Goal: Complete application form

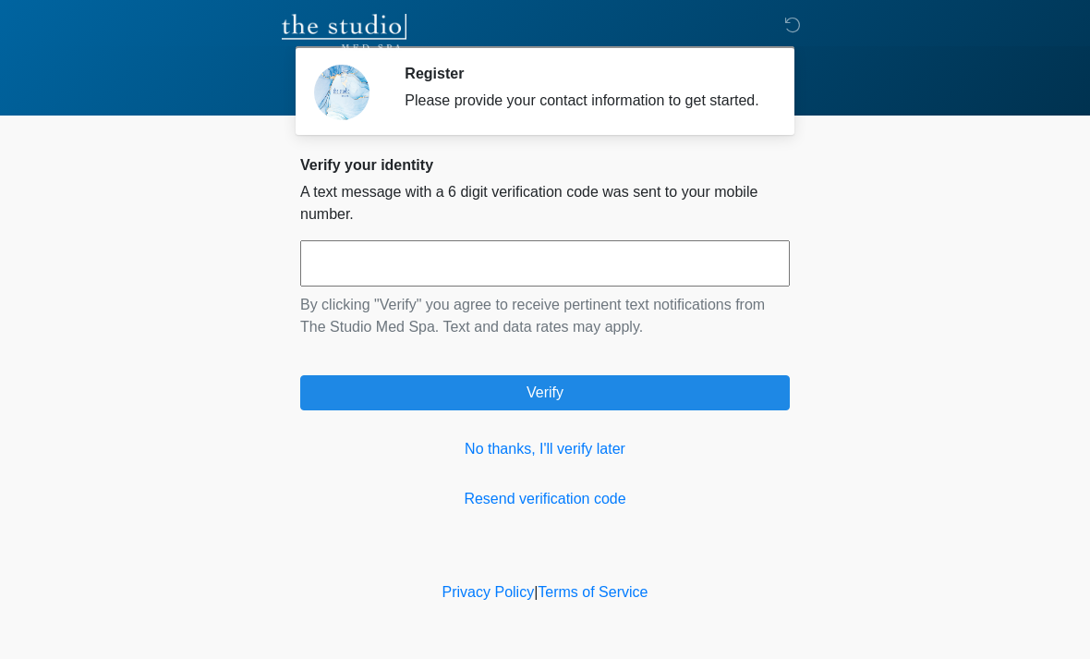
click at [388, 284] on input "text" at bounding box center [544, 263] width 489 height 46
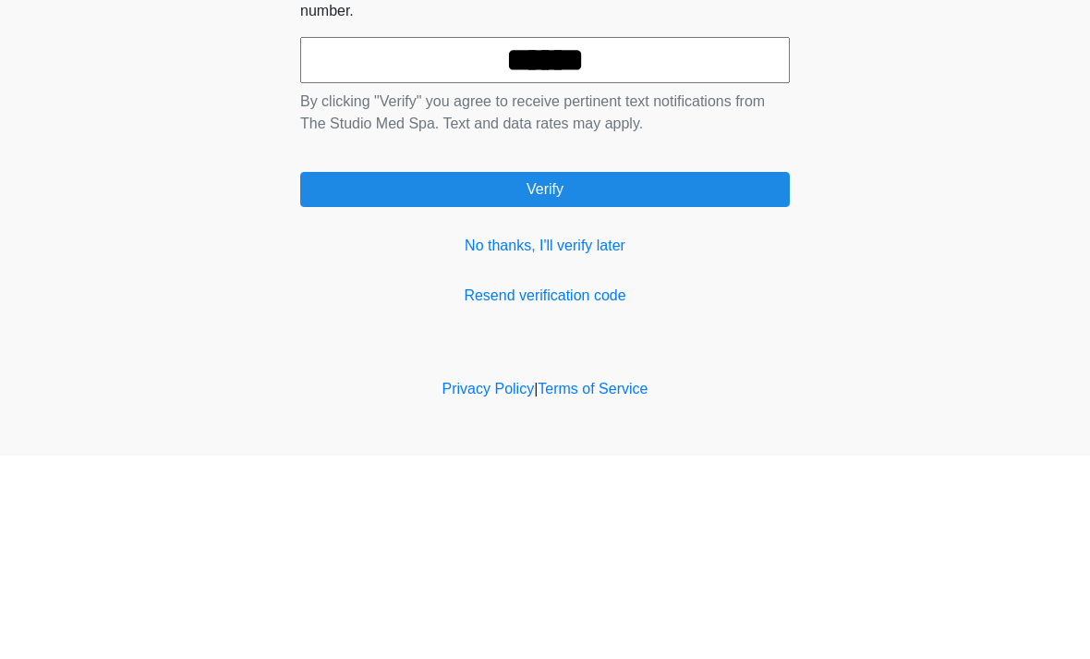
type input "******"
click at [613, 375] on button "Verify" at bounding box center [544, 392] width 489 height 35
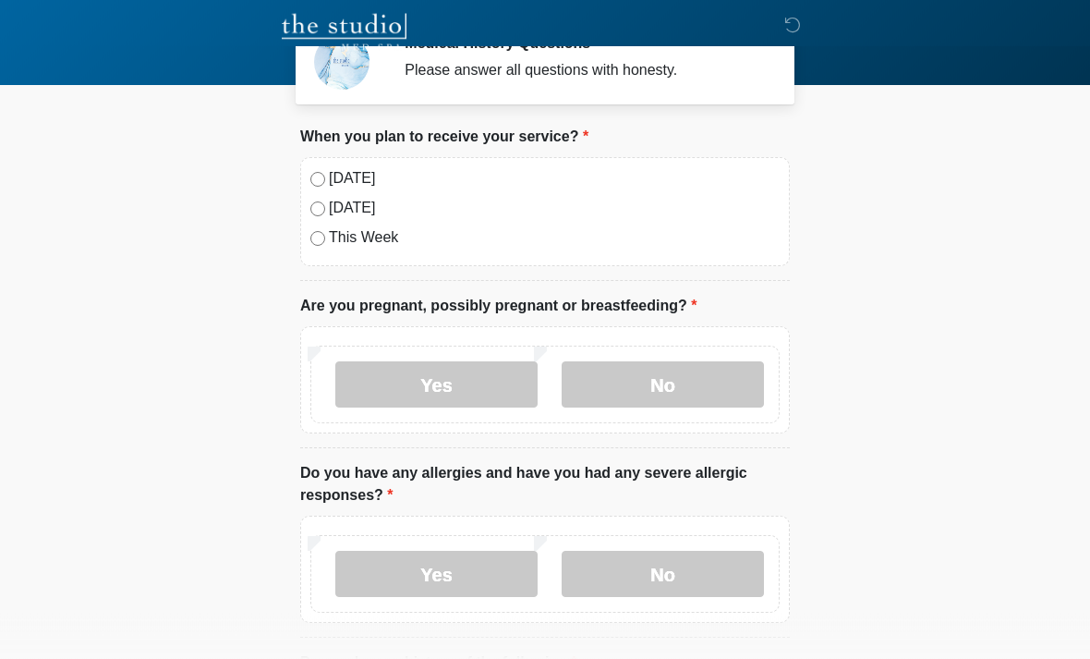
click at [658, 386] on label "No" at bounding box center [663, 385] width 202 height 46
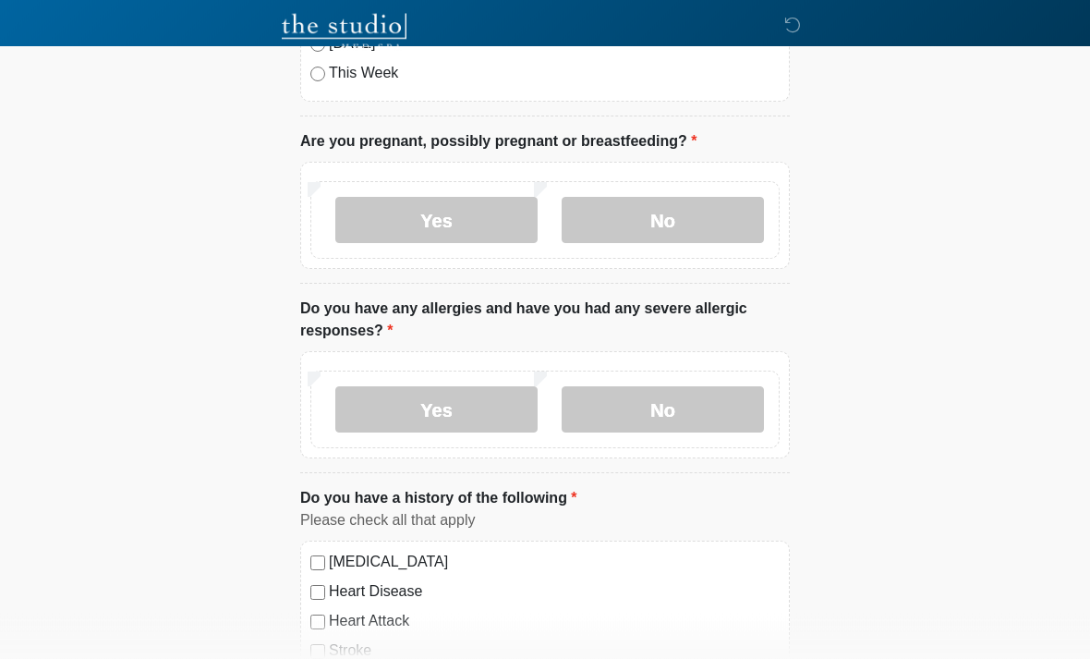
scroll to position [195, 0]
click at [644, 416] on label "No" at bounding box center [663, 409] width 202 height 46
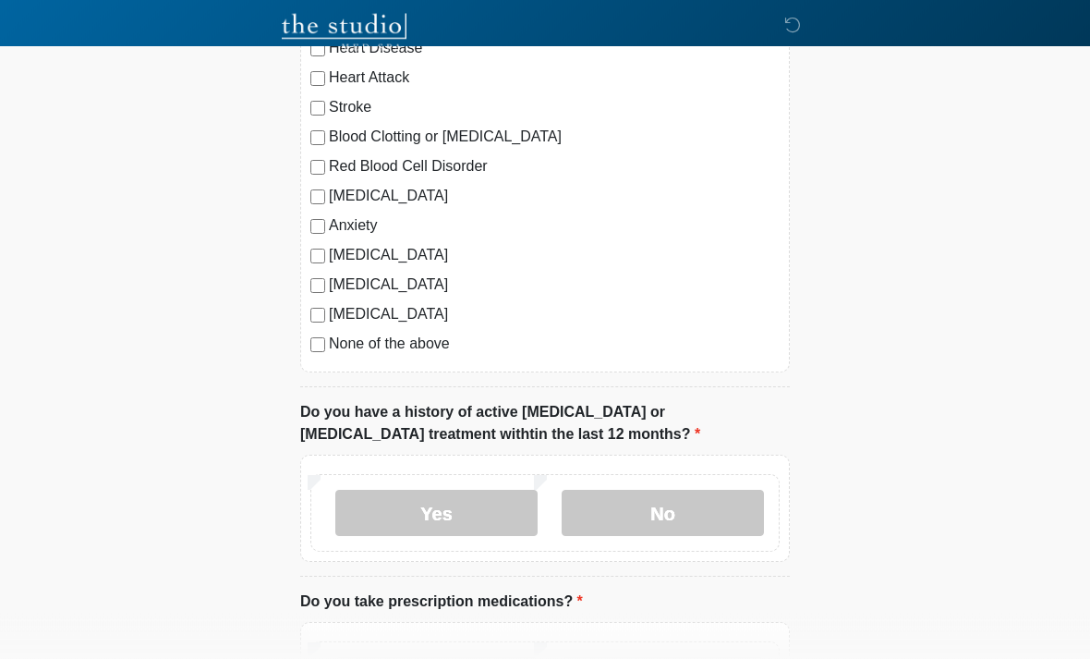
scroll to position [740, 0]
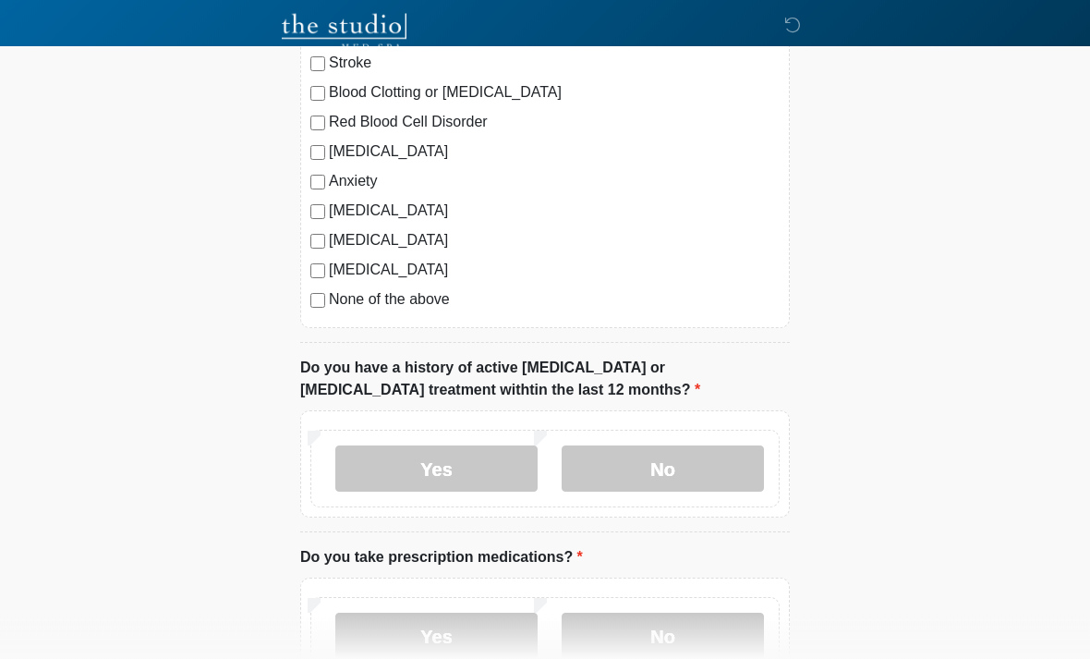
click at [670, 474] on label "No" at bounding box center [663, 469] width 202 height 46
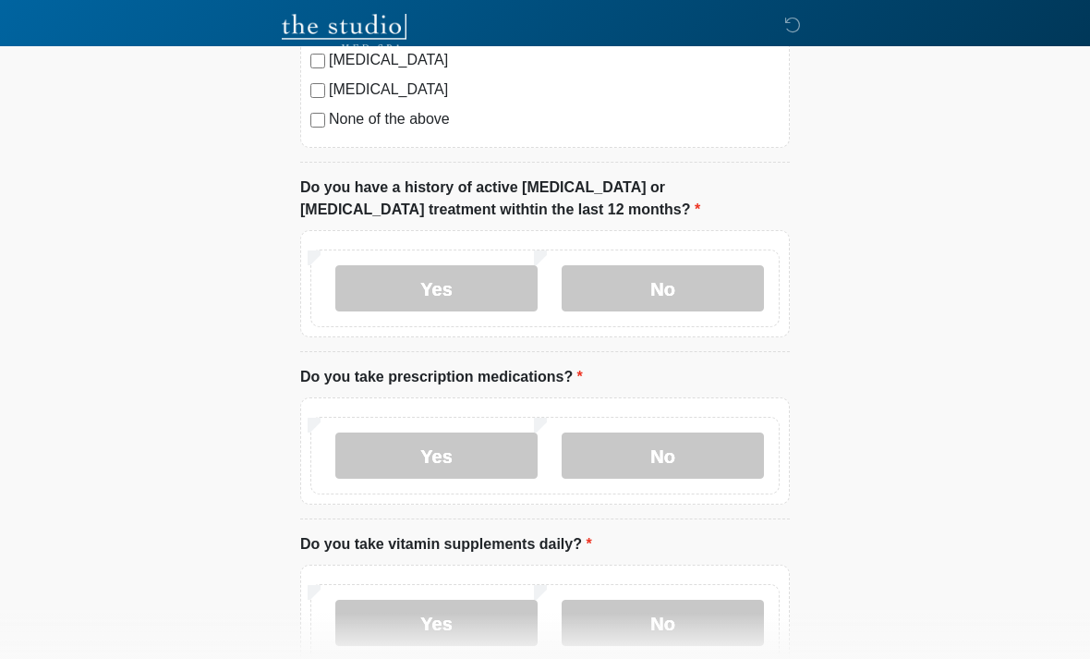
scroll to position [963, 0]
click at [451, 449] on label "Yes" at bounding box center [436, 454] width 202 height 46
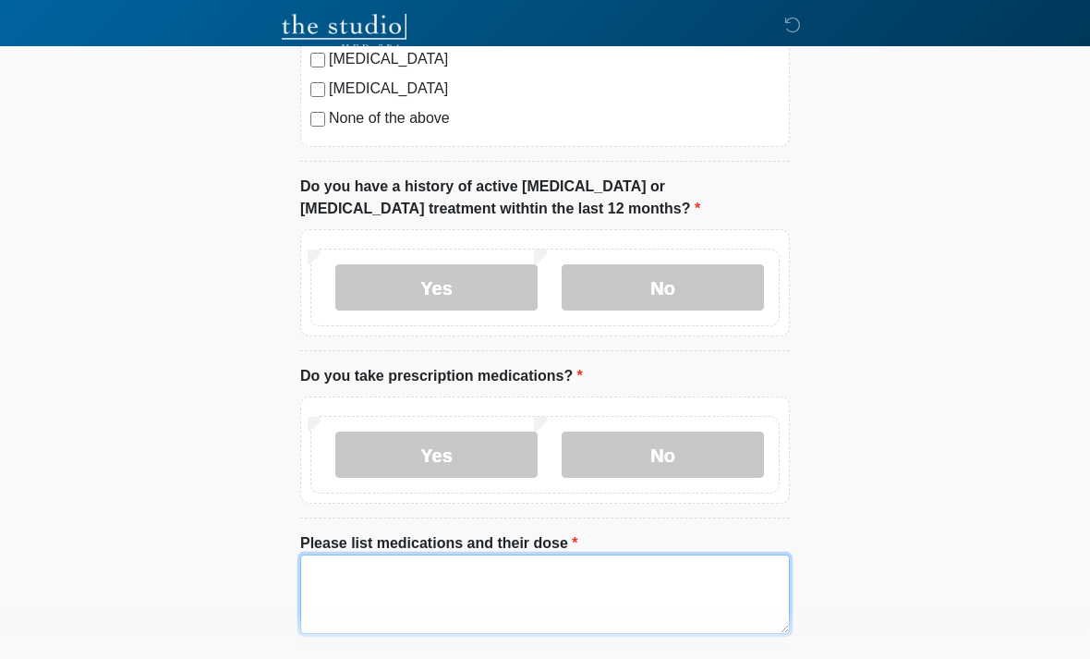
click at [377, 580] on textarea "Please list medications and their dose" at bounding box center [544, 593] width 489 height 79
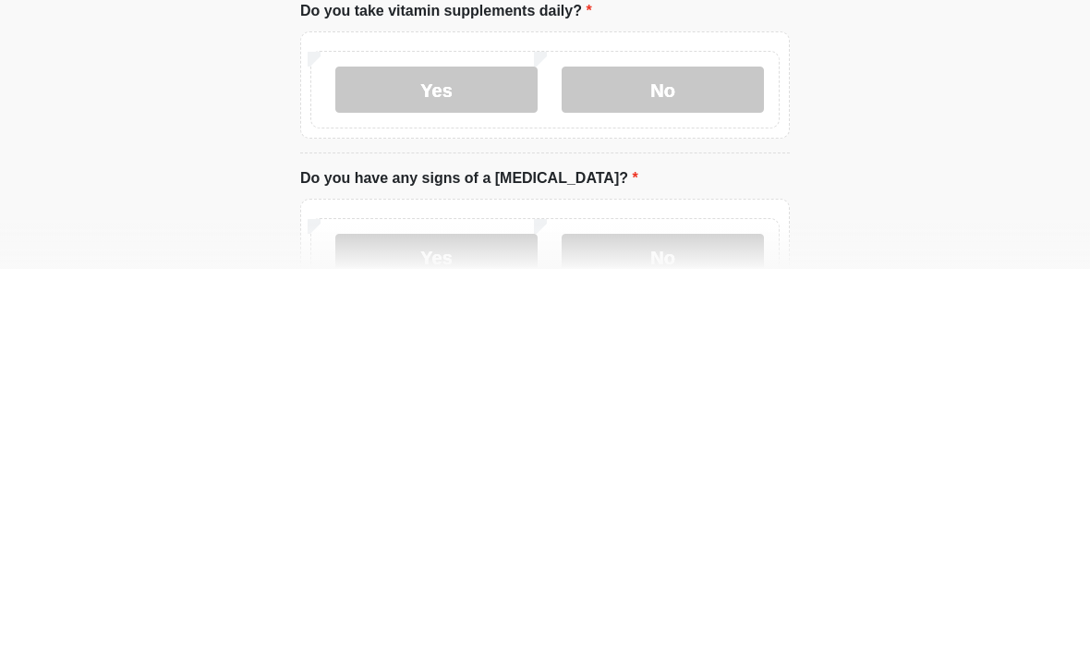
scroll to position [1244, 0]
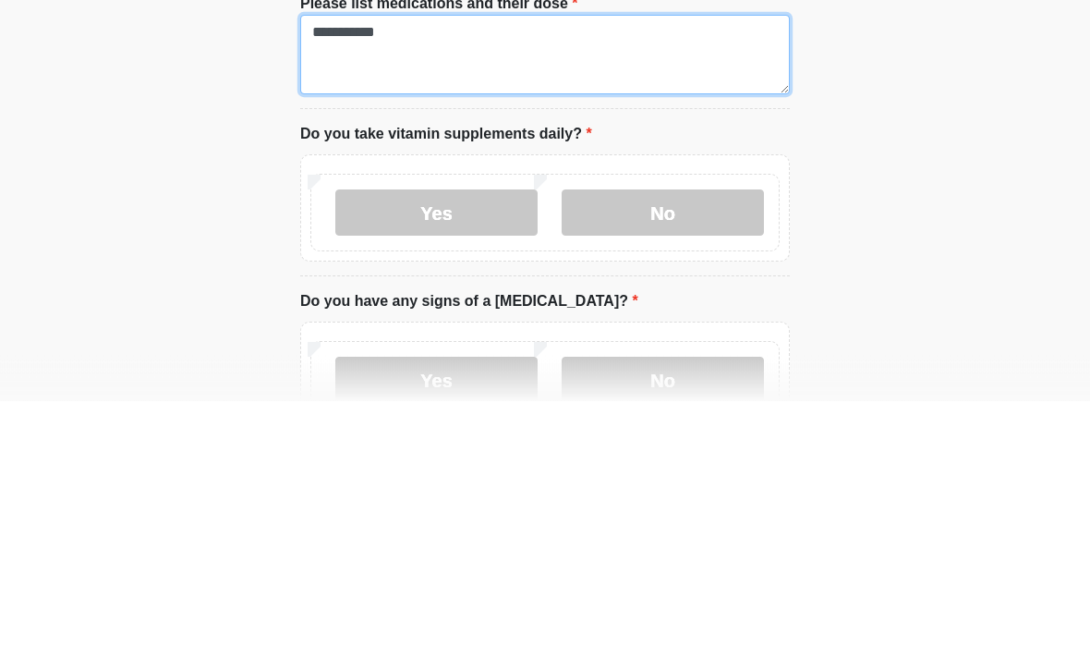
type textarea "**********"
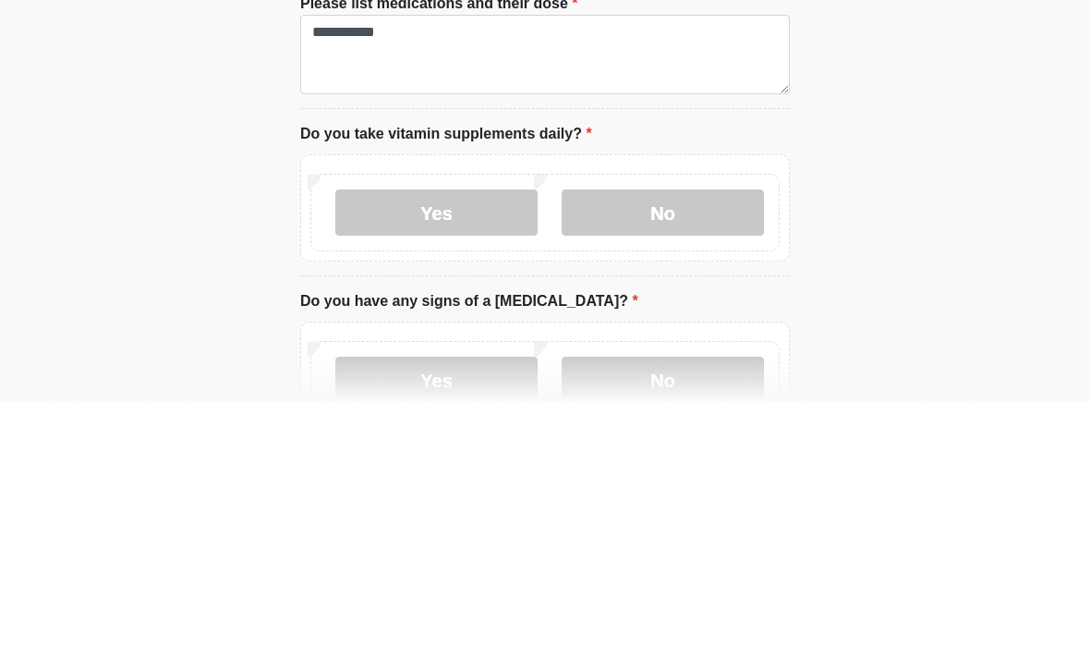
click at [664, 448] on label "No" at bounding box center [663, 471] width 202 height 46
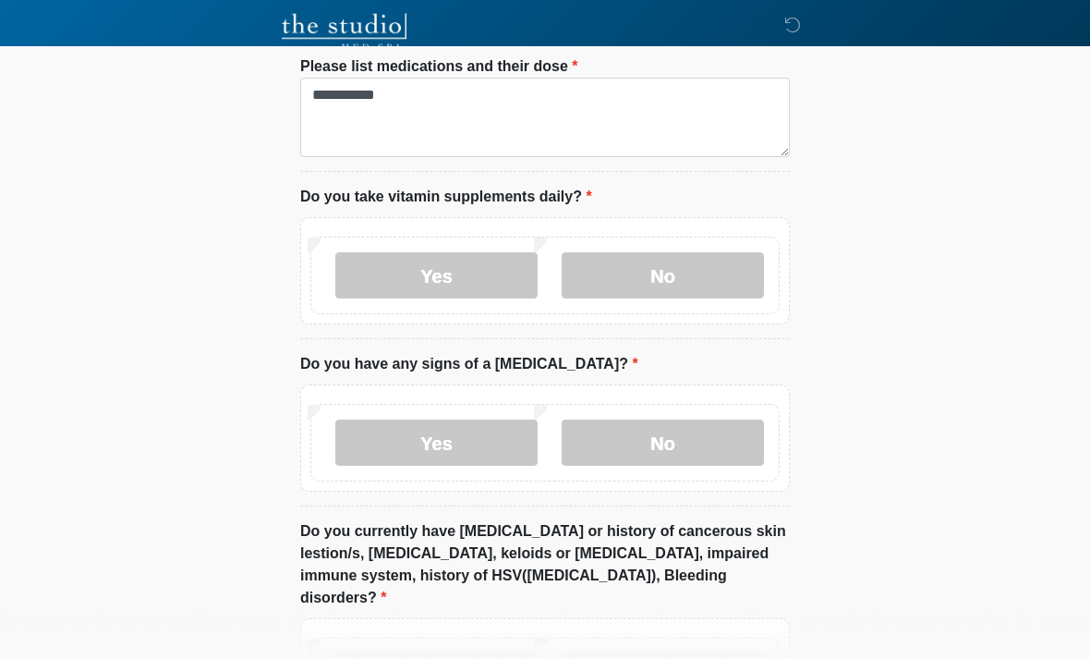
scroll to position [1493, 0]
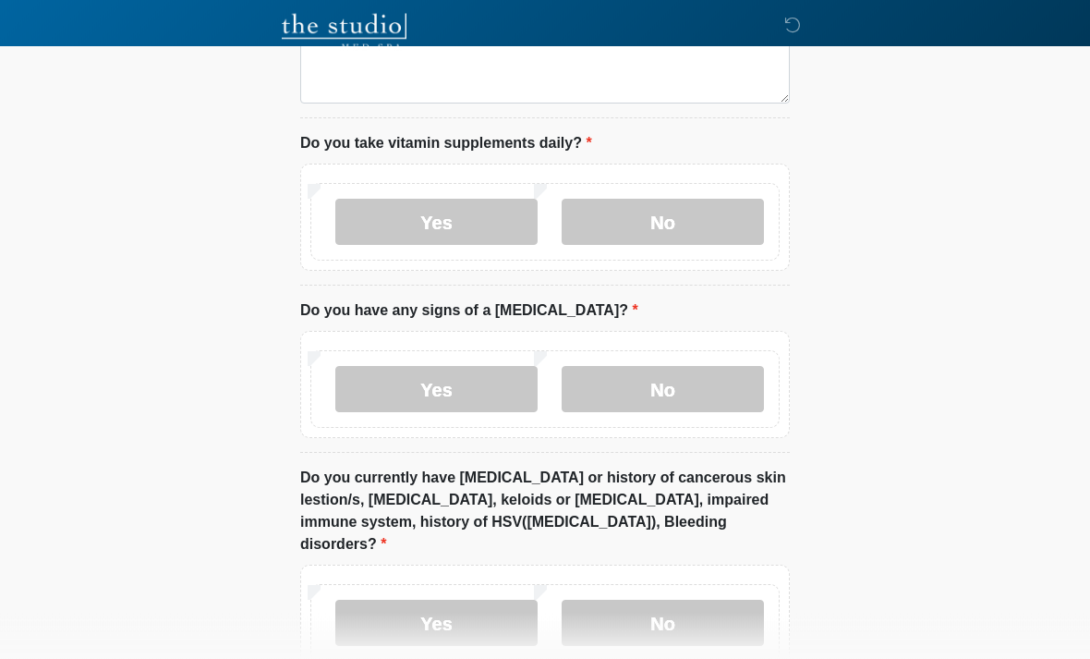
click at [691, 381] on label "No" at bounding box center [663, 390] width 202 height 46
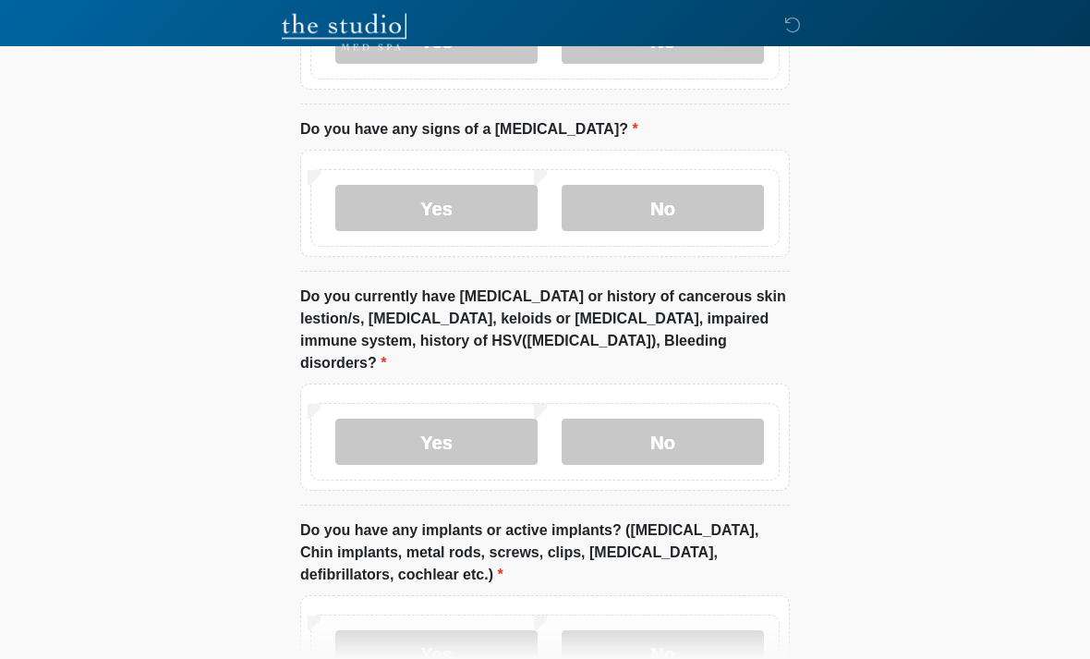
scroll to position [1673, 0]
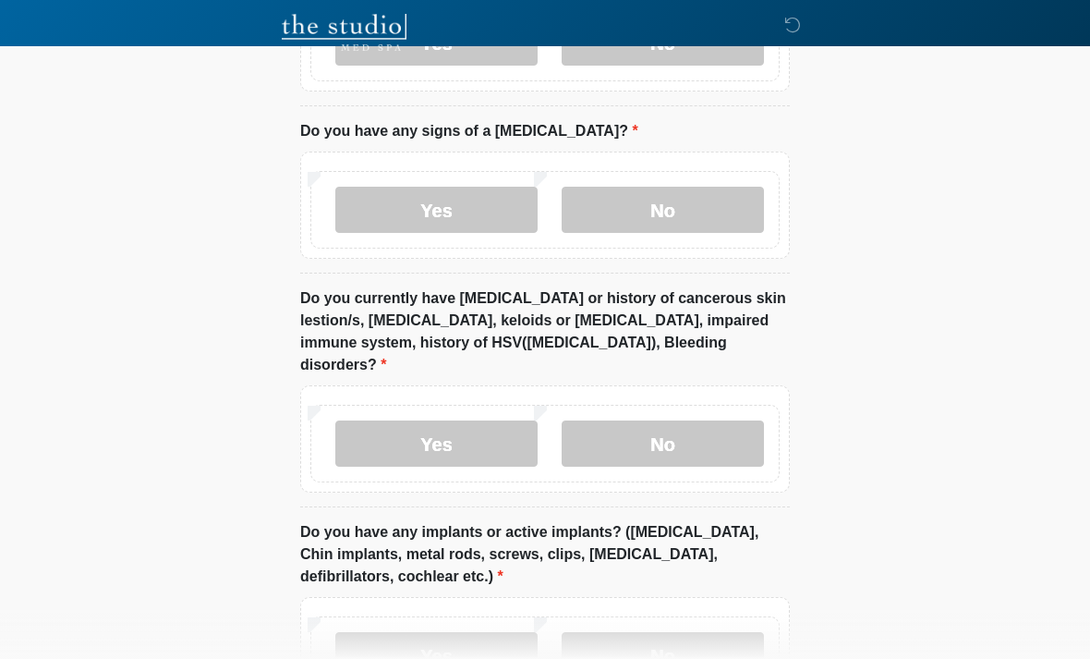
click at [691, 420] on label "No" at bounding box center [663, 443] width 202 height 46
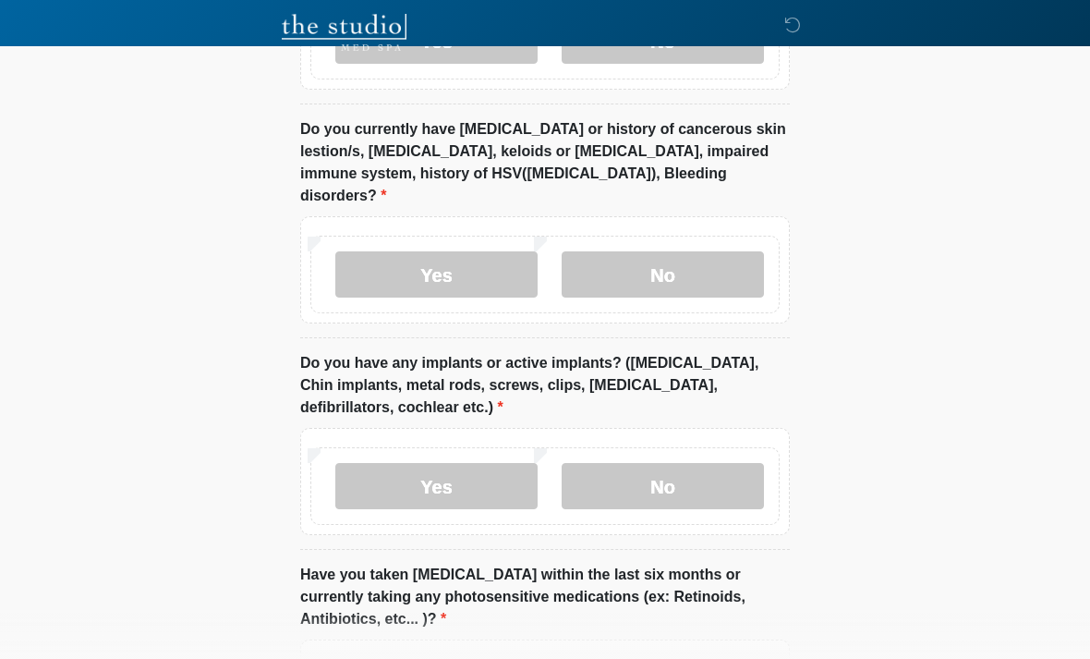
scroll to position [1886, 0]
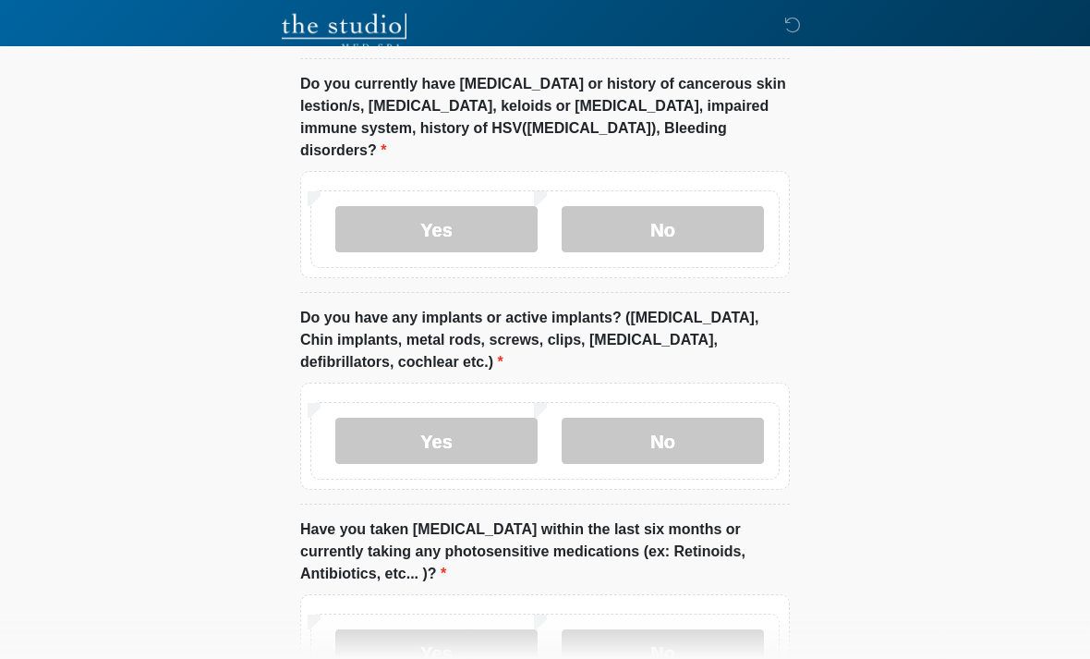
click at [677, 418] on label "No" at bounding box center [663, 441] width 202 height 46
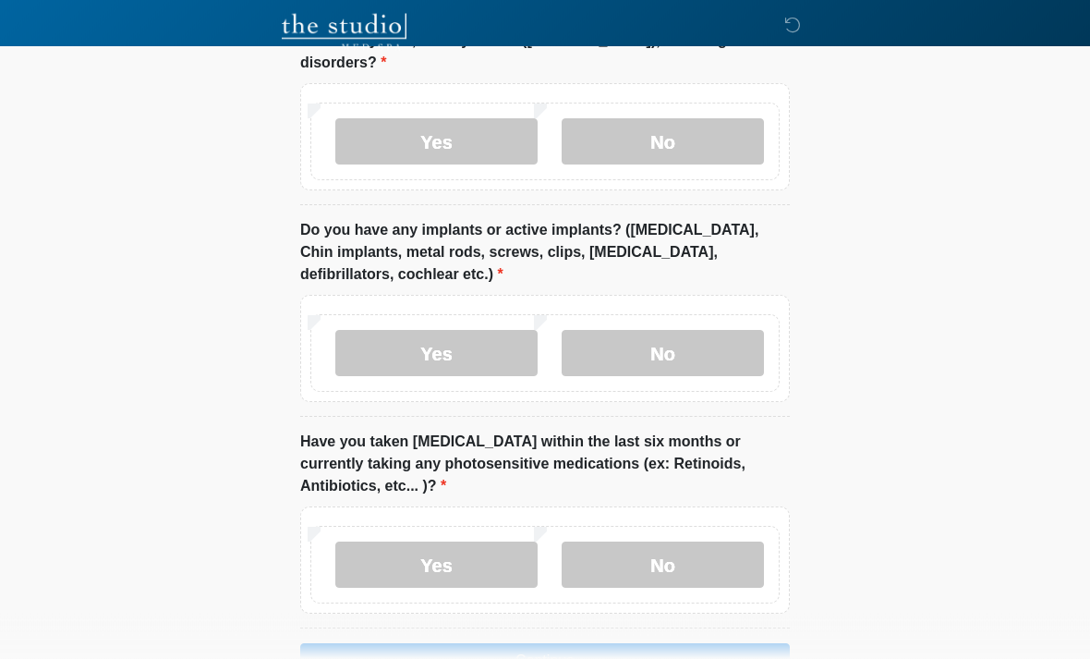
scroll to position [2007, 0]
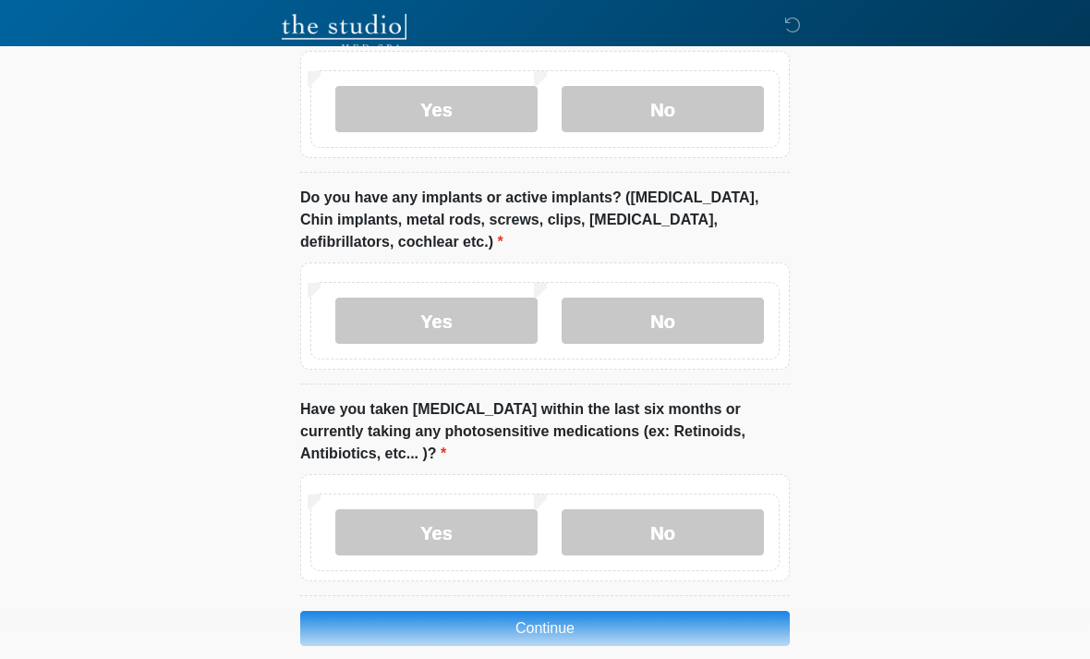
click at [695, 509] on label "No" at bounding box center [663, 532] width 202 height 46
click at [635, 610] on button "Continue" at bounding box center [544, 627] width 489 height 35
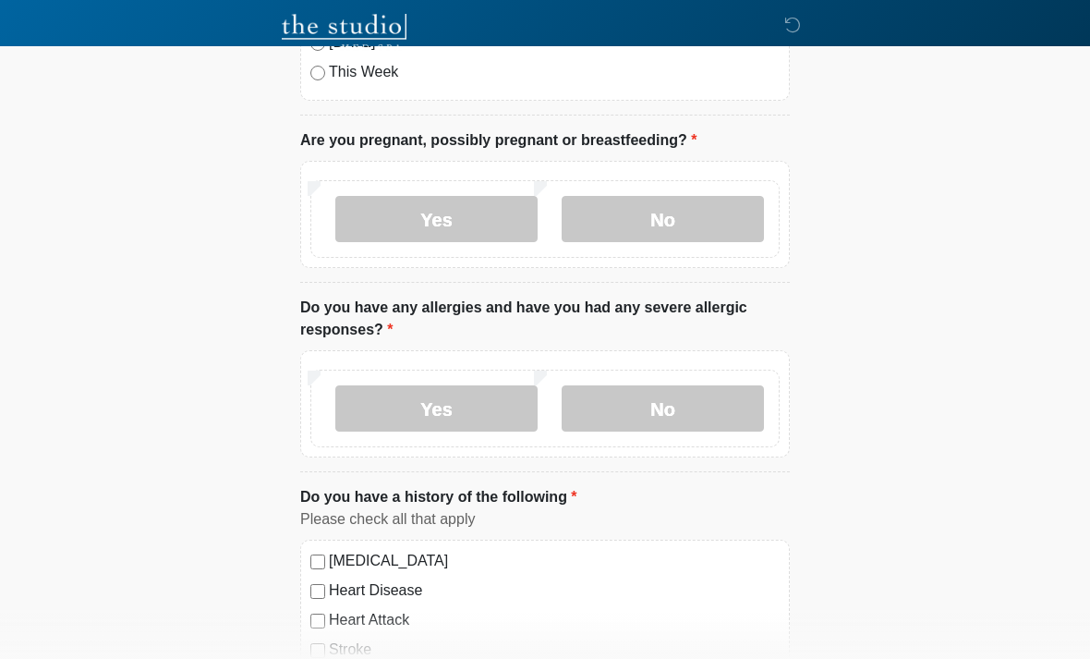
scroll to position [0, 0]
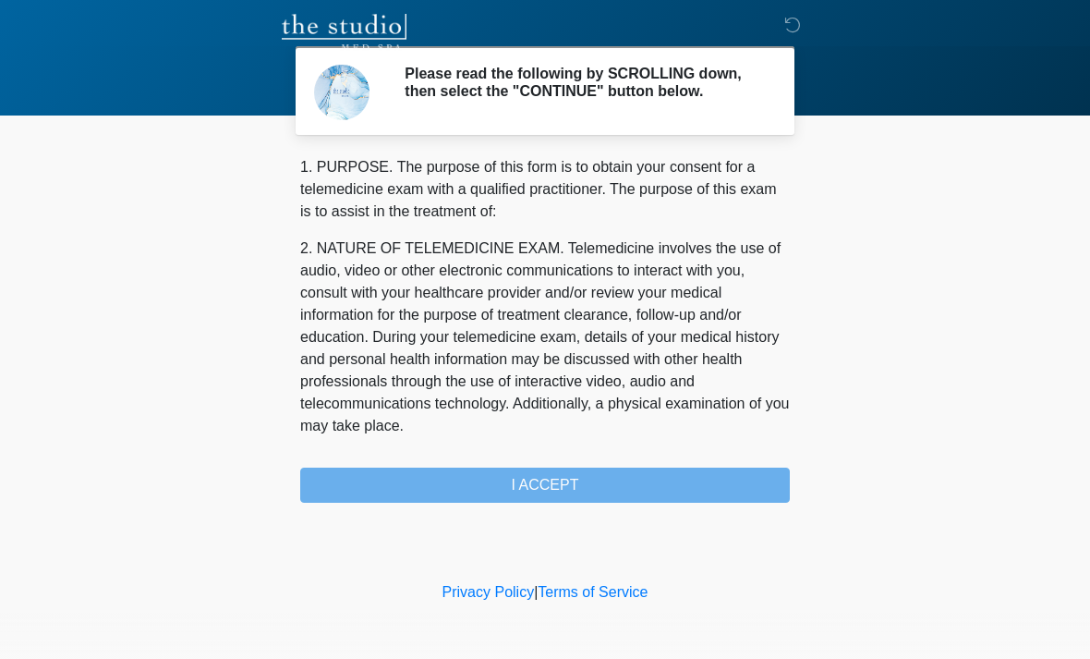
click at [564, 490] on div "1. PURPOSE. The purpose of this form is to obtain your consent for a telemedici…" at bounding box center [544, 329] width 489 height 346
click at [565, 489] on div "1. PURPOSE. The purpose of this form is to obtain your consent for a telemedici…" at bounding box center [544, 329] width 489 height 346
click at [576, 501] on div "1. PURPOSE. The purpose of this form is to obtain your consent for a telemedici…" at bounding box center [544, 329] width 489 height 346
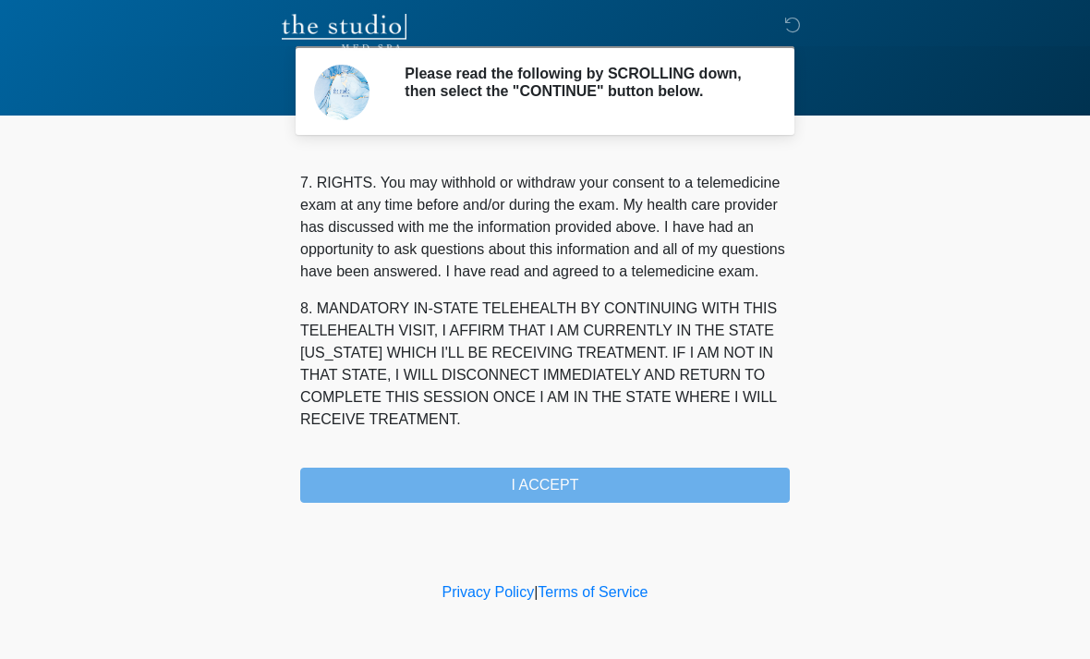
scroll to position [804, 0]
click at [550, 496] on button "I ACCEPT" at bounding box center [544, 484] width 489 height 35
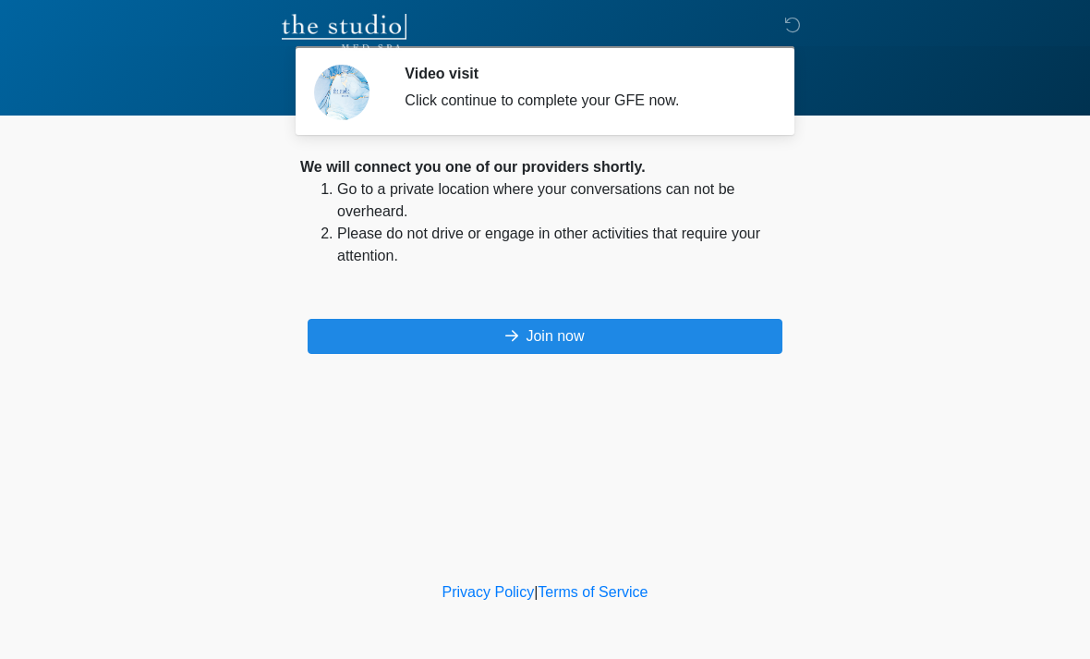
click at [664, 329] on button "Join now" at bounding box center [545, 336] width 475 height 35
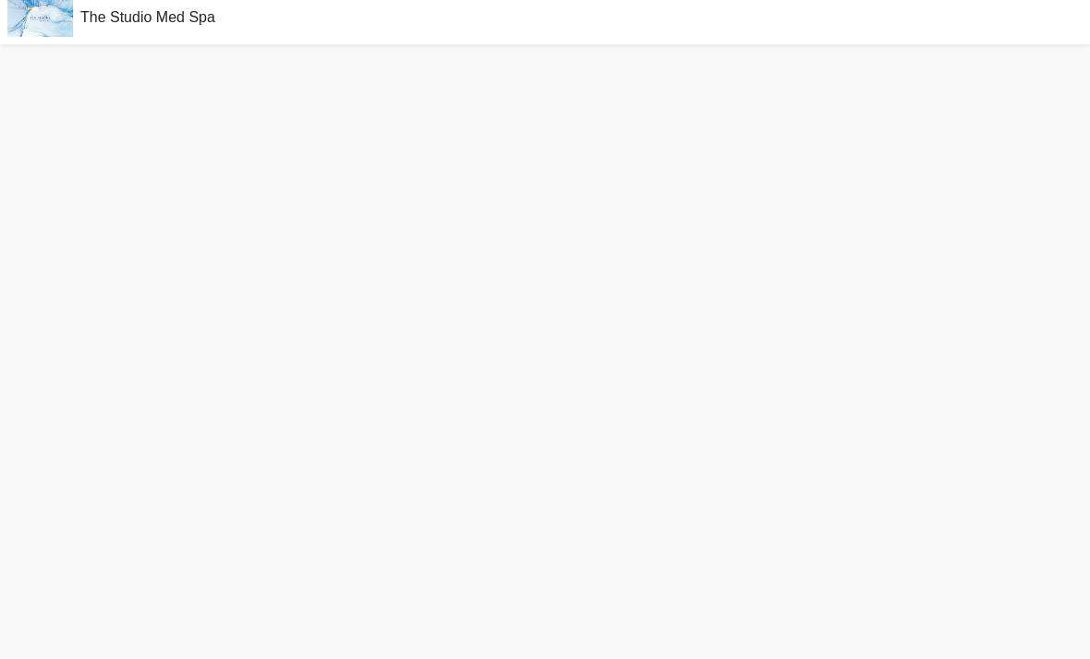
scroll to position [65, 0]
